Goal: Communication & Community: Ask a question

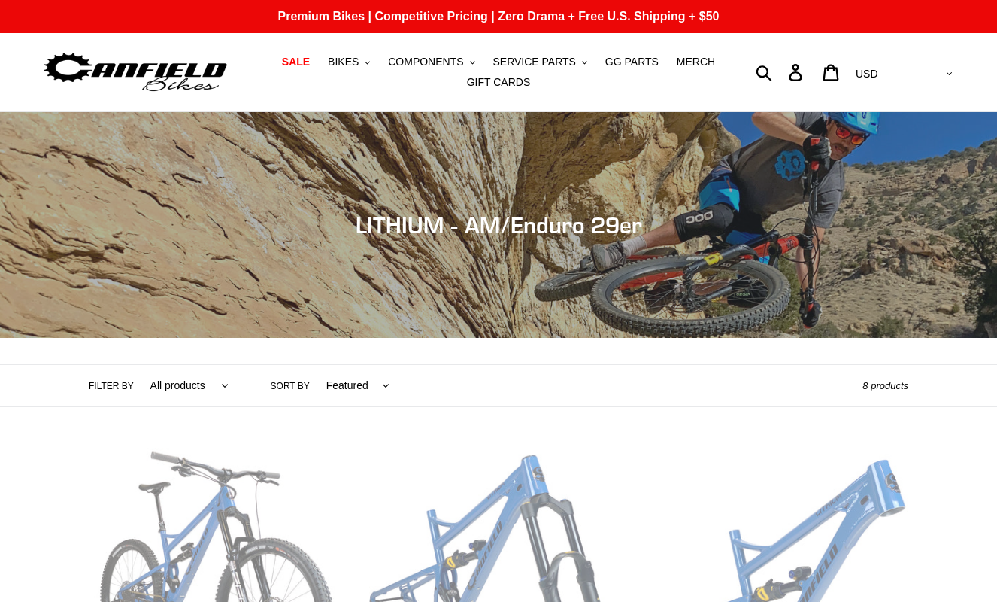
scroll to position [451, 0]
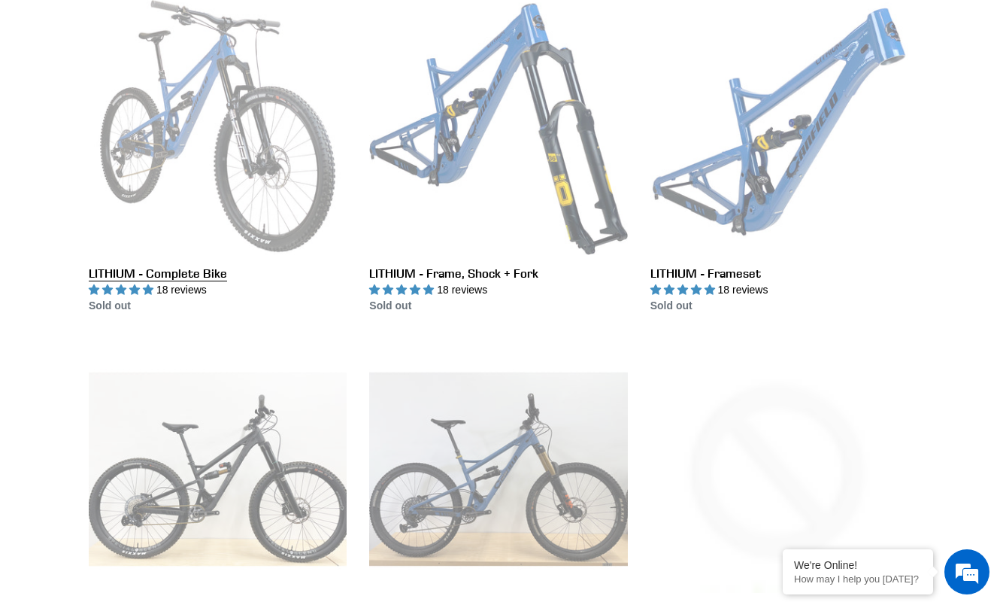
click at [208, 140] on link "LITHIUM - Complete Bike" at bounding box center [218, 155] width 258 height 317
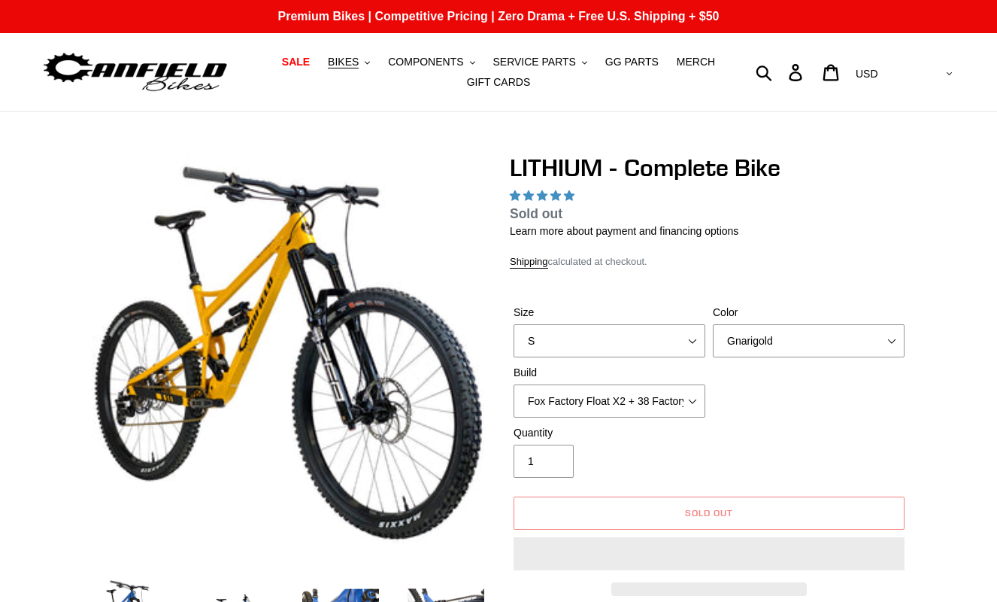
select select "highest-rating"
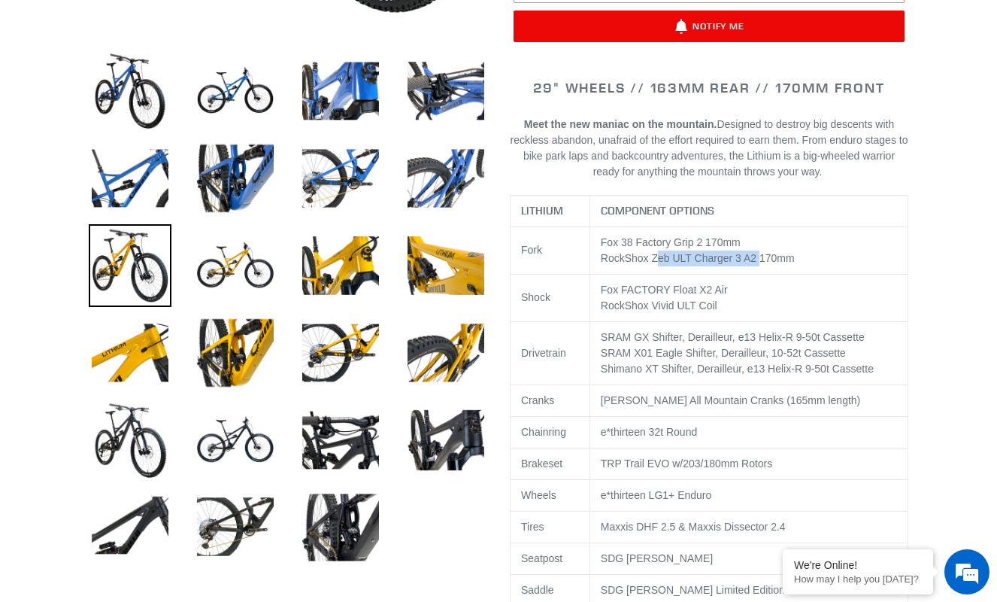
drag, startPoint x: 718, startPoint y: 258, endPoint x: 620, endPoint y: 248, distance: 99.0
click at [631, 249] on td "Fox 38 Factory Grip 2 170mm RockShox Zeb ULT Charger 3 A2 170 mm" at bounding box center [749, 249] width 318 height 47
click at [614, 248] on span "Fox 38 Factory Grip 2 170mm" at bounding box center [671, 242] width 140 height 12
drag, startPoint x: 724, startPoint y: 281, endPoint x: 657, endPoint y: 290, distance: 68.3
click at [657, 290] on td "Fox FACTORY Float X2 Air RockShox Vivid ULT Coil" at bounding box center [749, 297] width 318 height 47
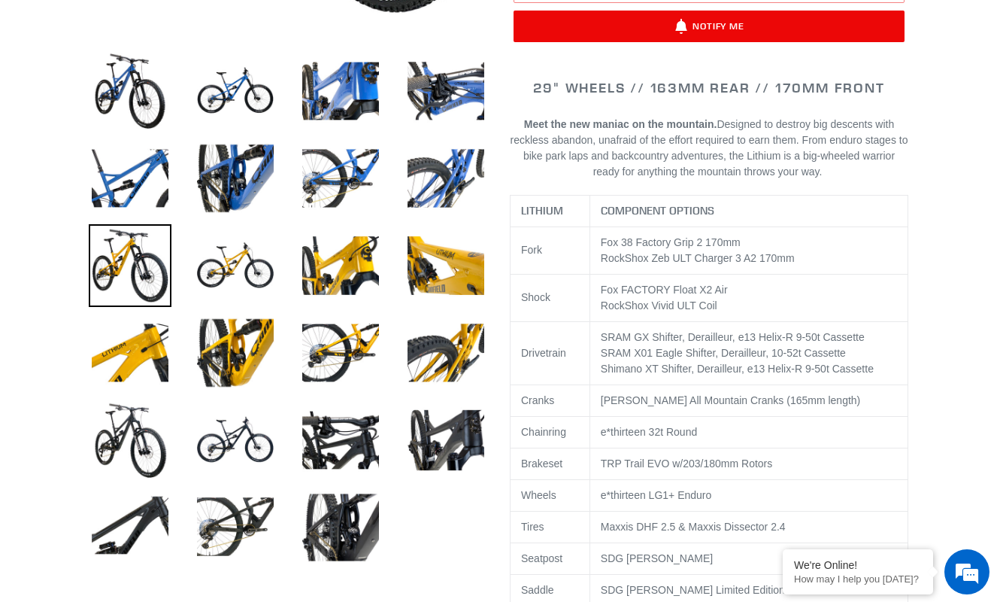
click at [742, 308] on td "Fox FACTORY Float X2 Air RockShox Vivid ULT Coil" at bounding box center [749, 297] width 318 height 47
drag, startPoint x: 756, startPoint y: 305, endPoint x: 594, endPoint y: 286, distance: 162.8
click at [594, 286] on td "Fox FACTORY Float X2 Air RockShox Vivid ULT Coil" at bounding box center [749, 297] width 318 height 47
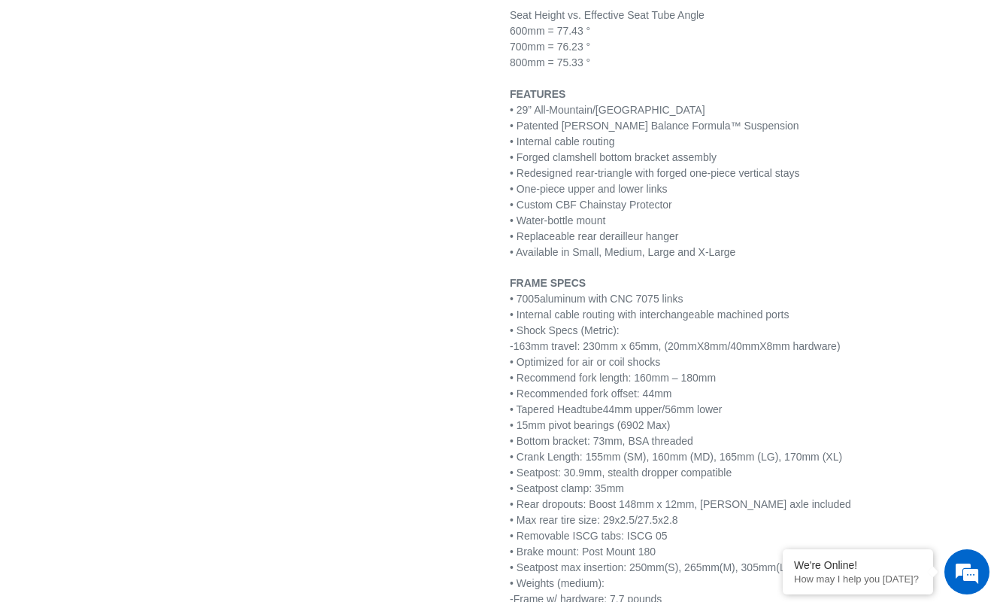
scroll to position [2181, 0]
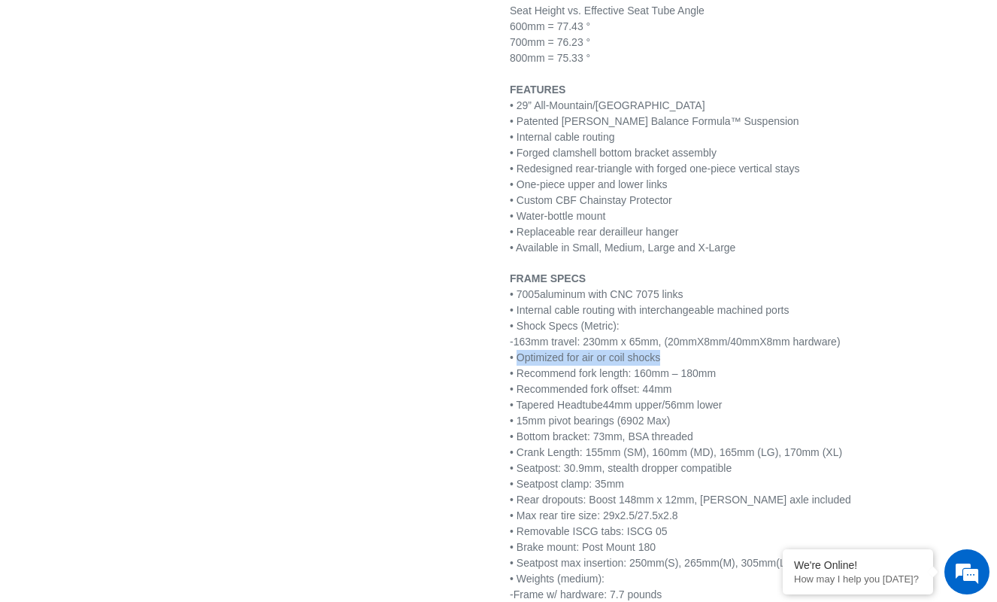
drag, startPoint x: 669, startPoint y: 341, endPoint x: 520, endPoint y: 341, distance: 148.9
click at [520, 341] on p "FRAME SPECS • 7005 aluminum with CNC 7075 links • Internal cable routing with i…" at bounding box center [709, 460] width 399 height 379
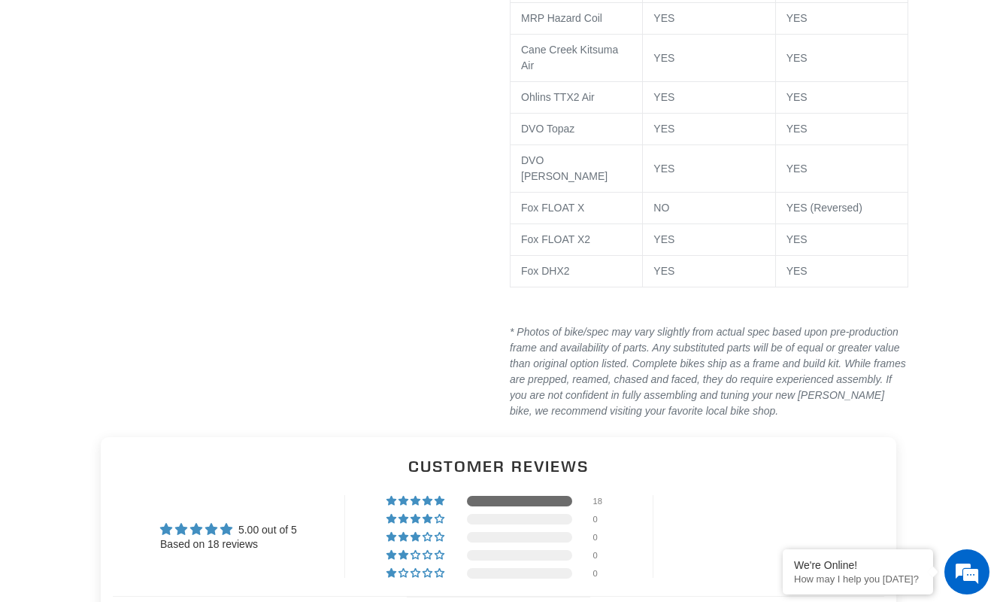
scroll to position [3385, 0]
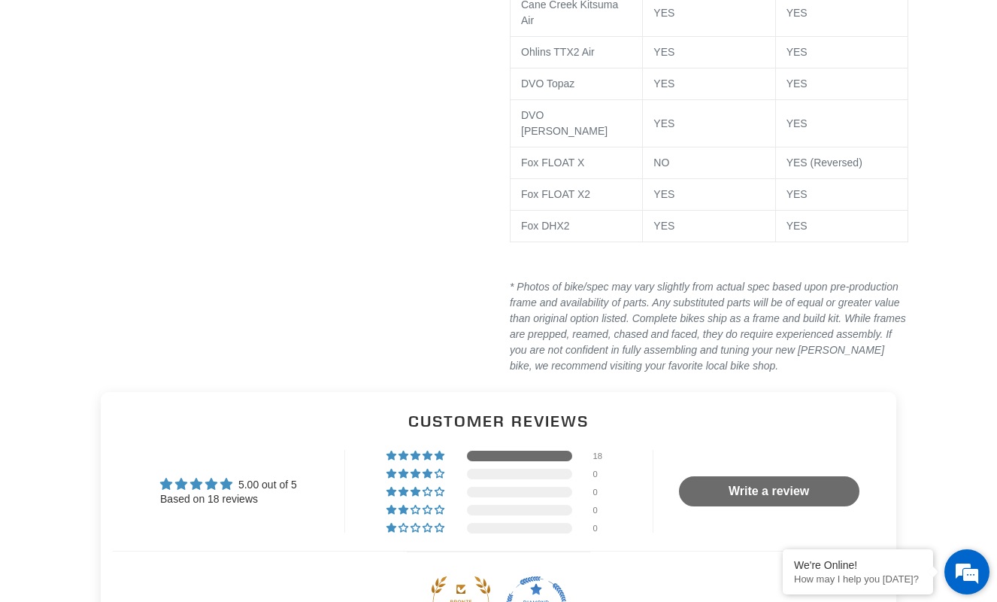
click at [968, 568] on em at bounding box center [967, 571] width 41 height 41
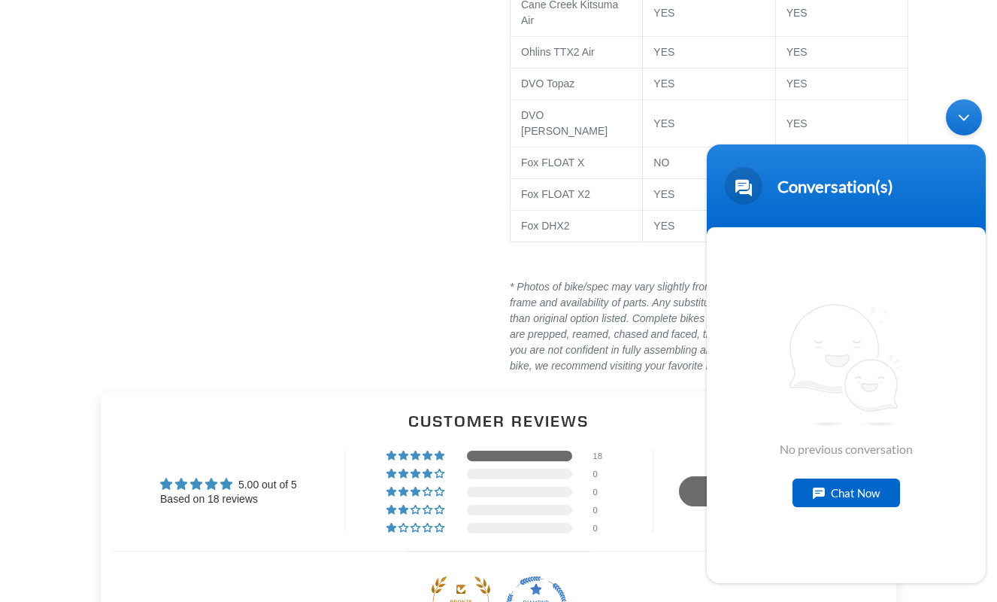
click at [854, 490] on div "Chat Now" at bounding box center [847, 492] width 108 height 29
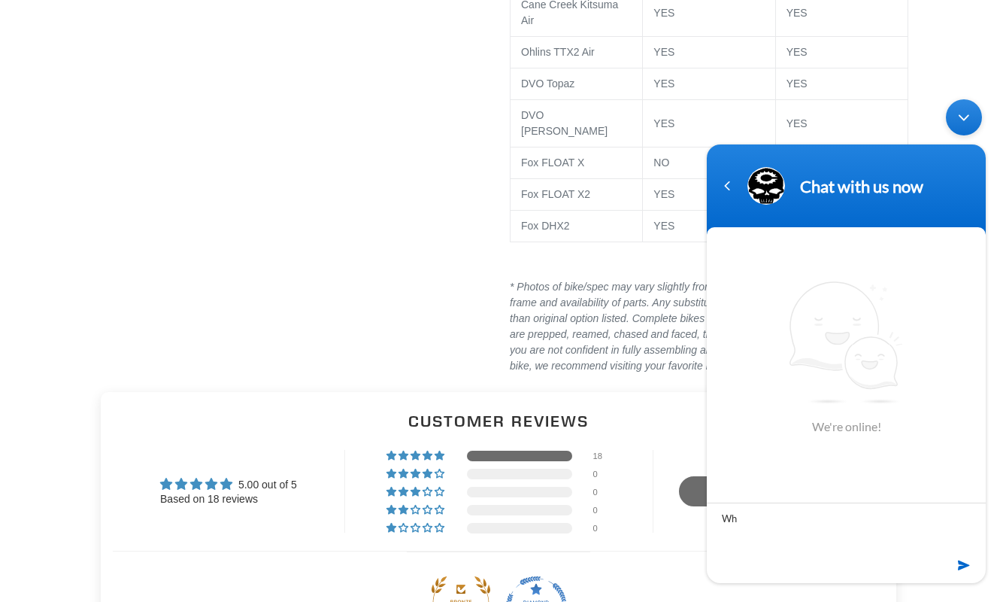
type textarea "W"
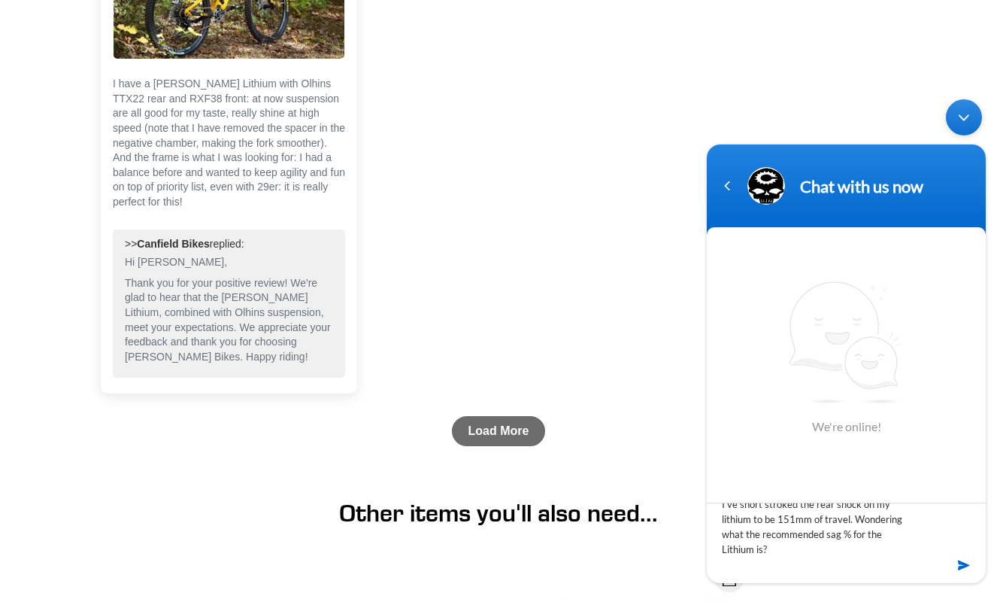
scroll to position [5340, 0]
type textarea "I've short stroked the rear shock on my lithium to be 151mm of travel. Wonderin…"
click at [965, 571] on em at bounding box center [965, 565] width 14 height 20
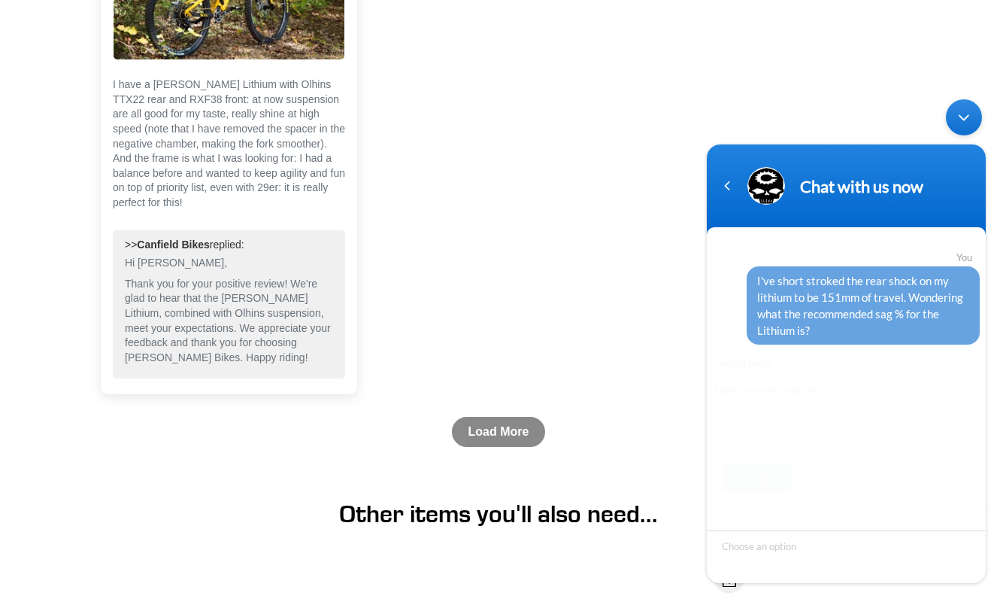
scroll to position [8, 0]
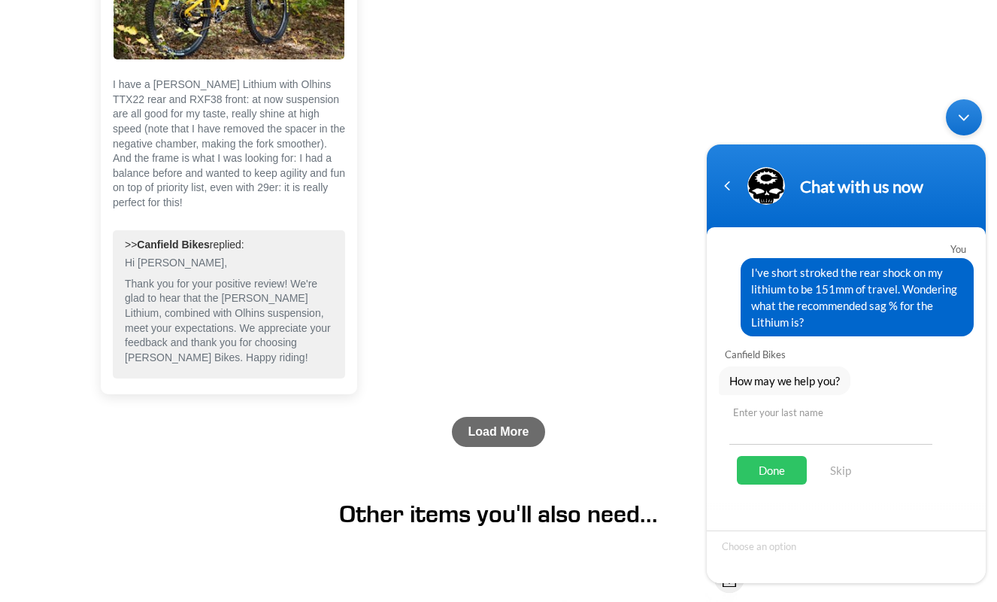
click at [777, 429] on input "text" at bounding box center [831, 426] width 203 height 36
type input "[PERSON_NAME]"
click at [764, 472] on div "Done" at bounding box center [772, 470] width 70 height 29
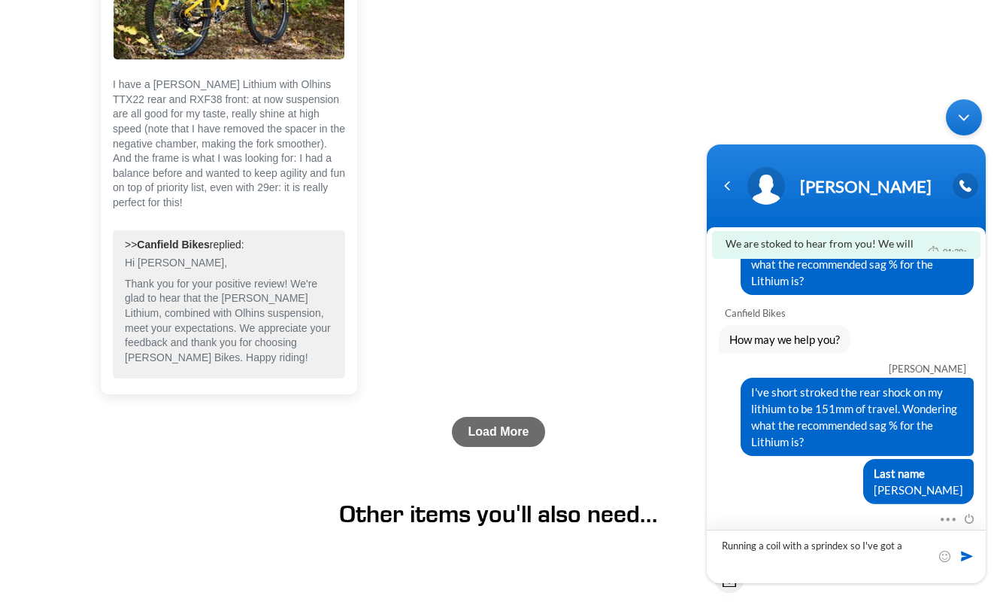
scroll to position [0, 0]
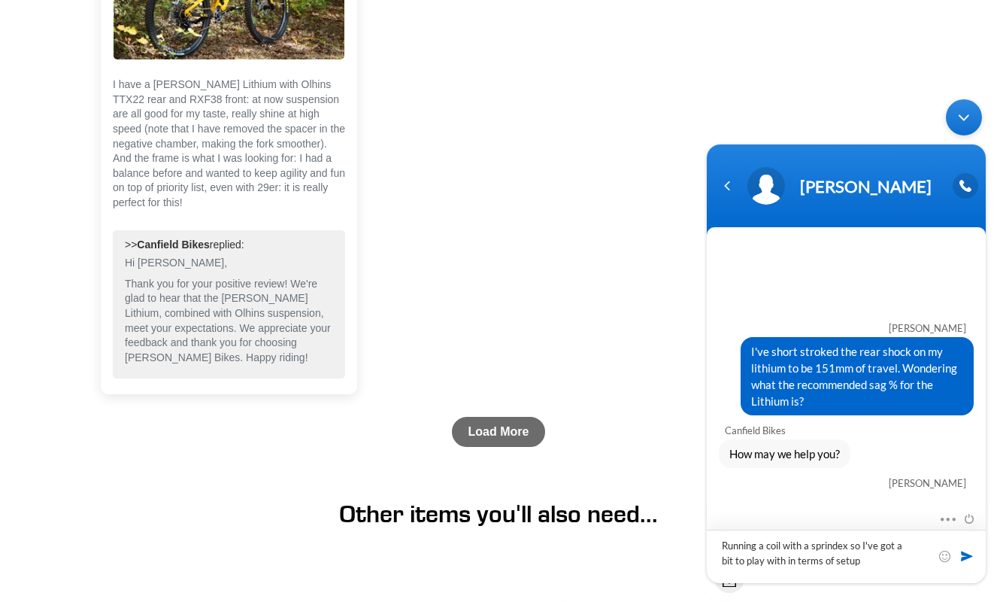
click at [766, 543] on textarea "Running a coil with a sprindex so I've got a bit to play with in terms of setup" at bounding box center [846, 555] width 279 height 53
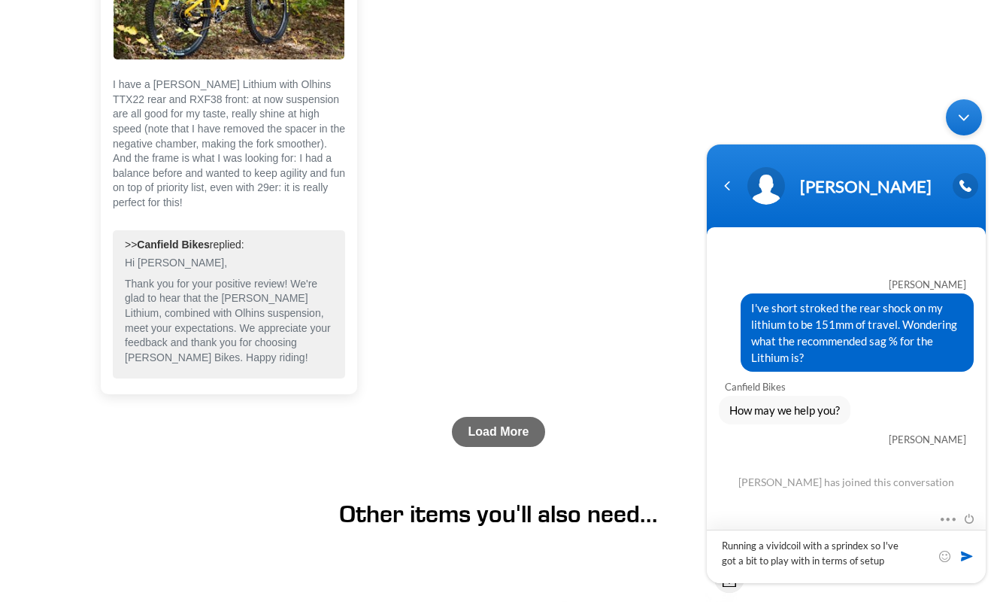
type textarea "Running a vivid coil with a sprindex so I've got a bit to play with in terms of…"
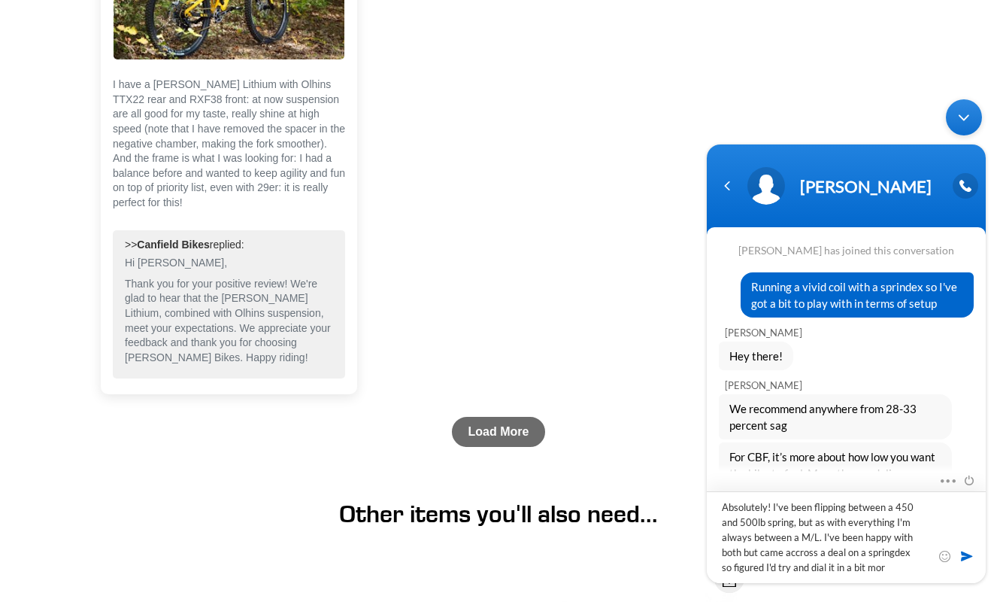
type textarea "Absolutely! I've been flipping between a 450 and 500lb spring, but as with ever…"
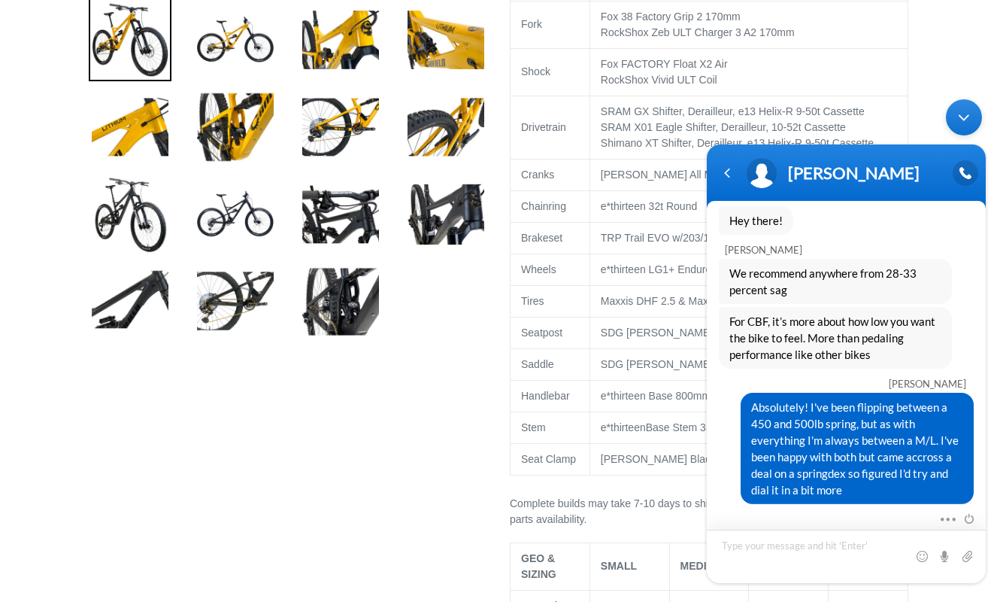
scroll to position [314, 0]
type textarea "Any suggestions with the settings on the Vivid Coil?"
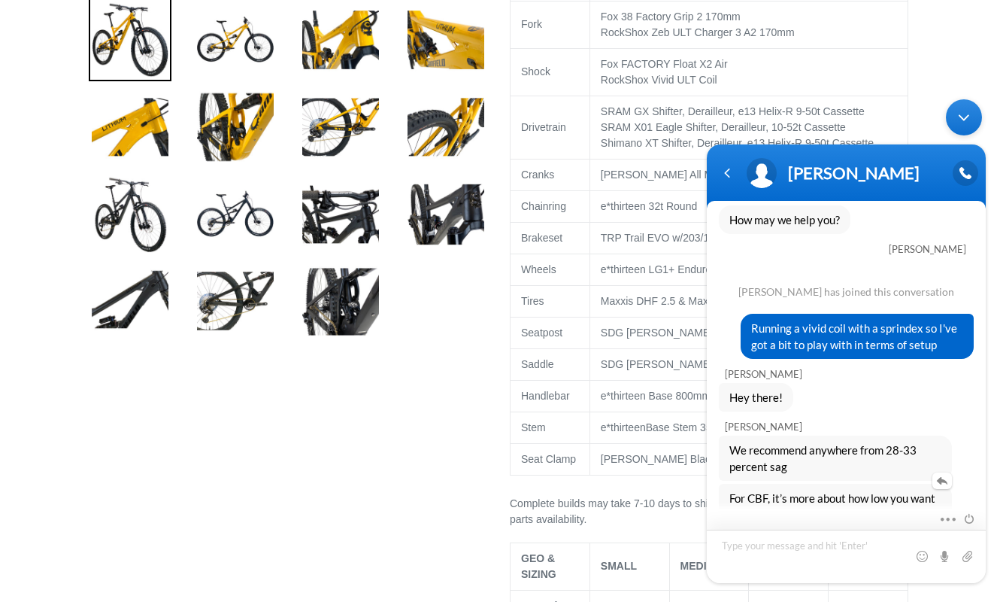
scroll to position [136, 0]
drag, startPoint x: 795, startPoint y: 465, endPoint x: 728, endPoint y: 453, distance: 68.0
click at [728, 453] on div "We recommend anywhere from 28-33 percent sag" at bounding box center [835, 458] width 233 height 45
copy span "We recommend anywhere from 28-33 percent sag"
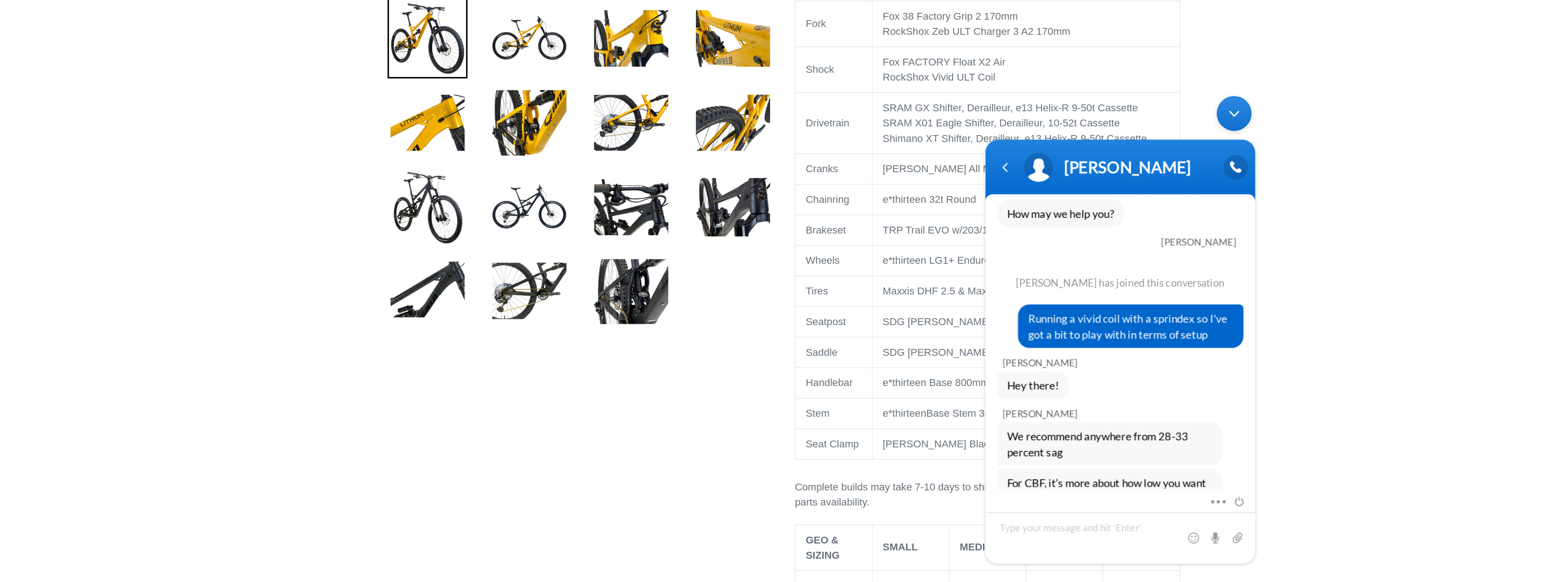
scroll to position [453, 0]
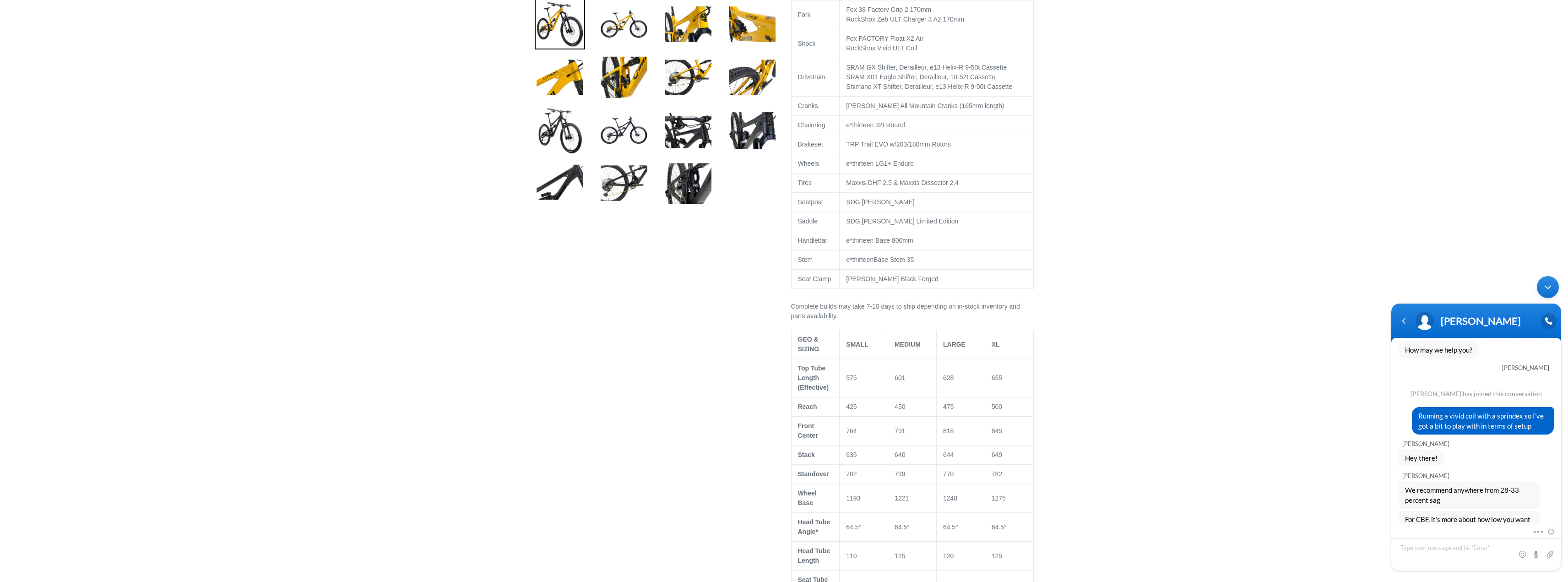
click at [614, 366] on div "[PERSON_NAME] We recommend anywhere from 28-33 percent sag" at bounding box center [1476, 487] width 170 height 42
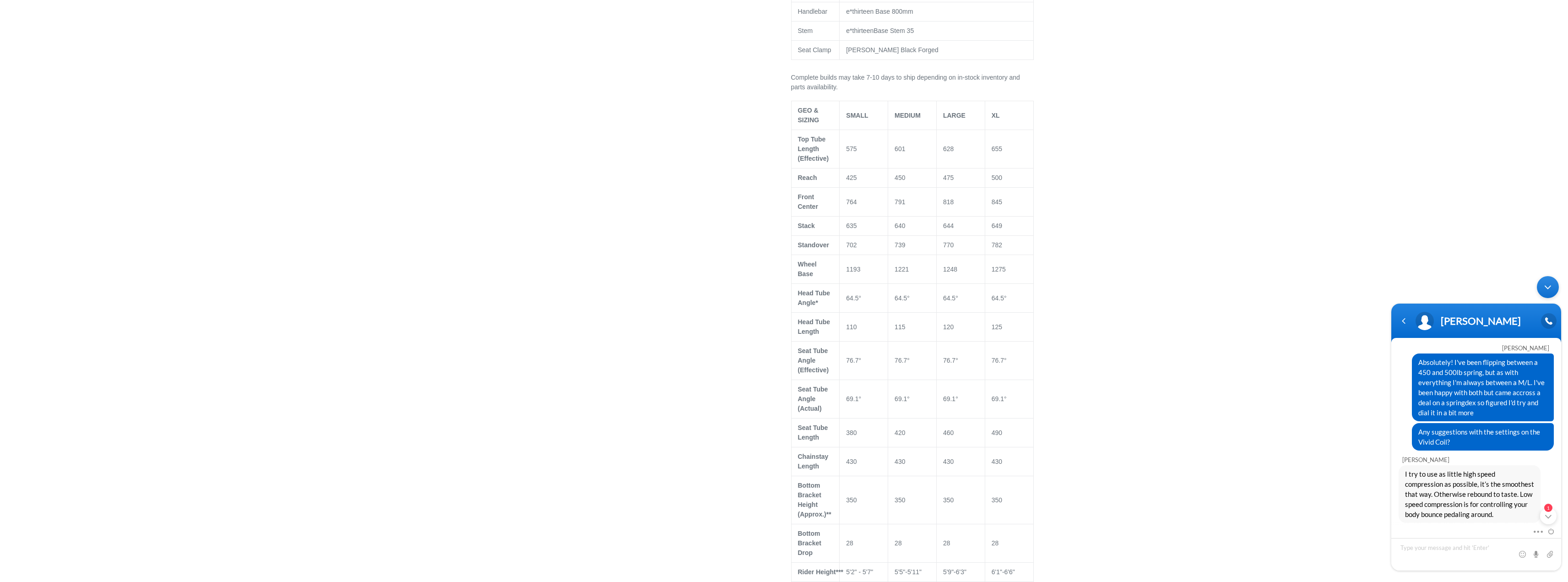
scroll to position [293, 0]
